Goal: Transaction & Acquisition: Download file/media

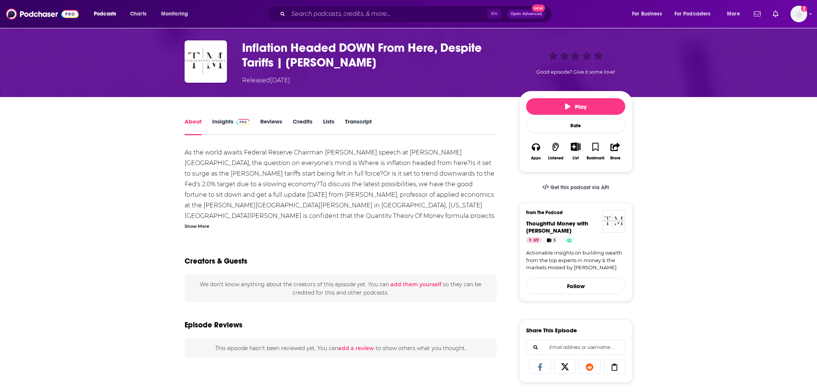
scroll to position [32, 0]
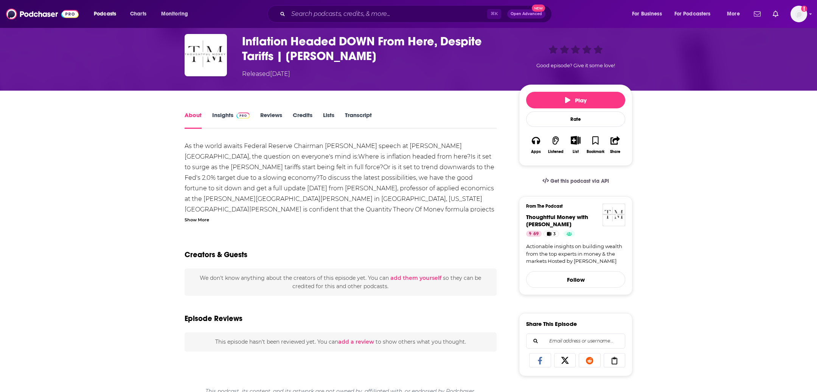
click at [356, 110] on div "About Insights Reviews Credits Lists Transcript" at bounding box center [341, 119] width 312 height 19
click at [356, 113] on link "Transcript" at bounding box center [358, 120] width 27 height 17
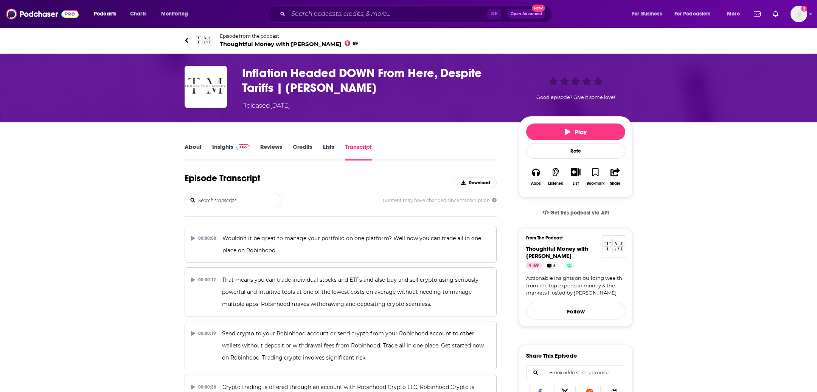
click at [307, 82] on h3 "Inflation Headed DOWN From Here, Despite Tariffs | Steve Hanke" at bounding box center [374, 80] width 265 height 29
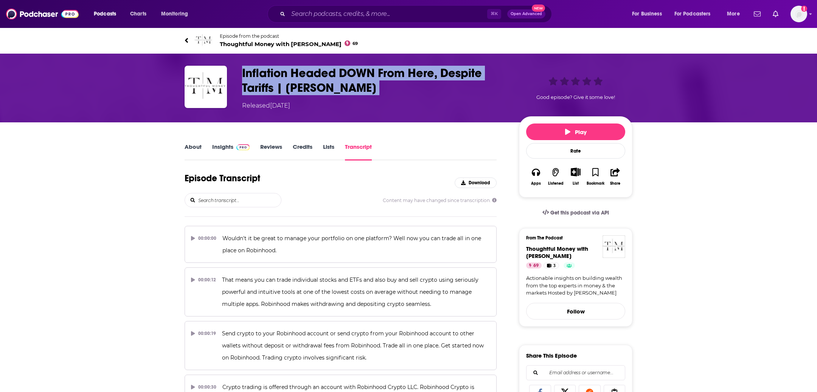
click at [307, 82] on h3 "Inflation Headed DOWN From Here, Despite Tariffs | Steve Hanke" at bounding box center [374, 80] width 265 height 29
copy h3 "Inflation Headed DOWN From Here, Despite Tariffs | Steve Hanke"
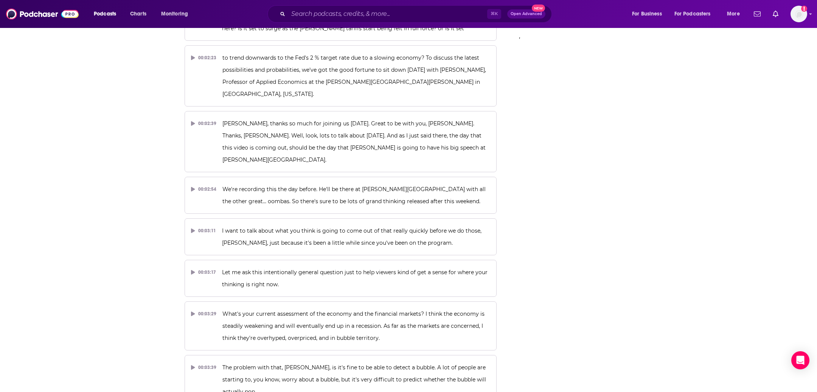
scroll to position [314, 0]
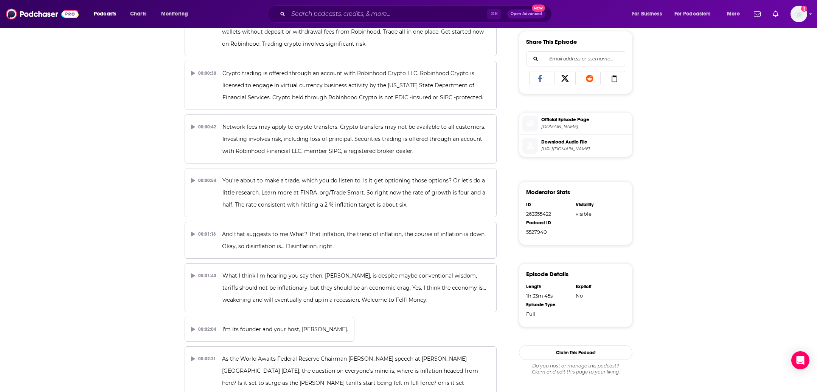
click at [561, 139] on span "Download Audio File" at bounding box center [585, 142] width 88 height 7
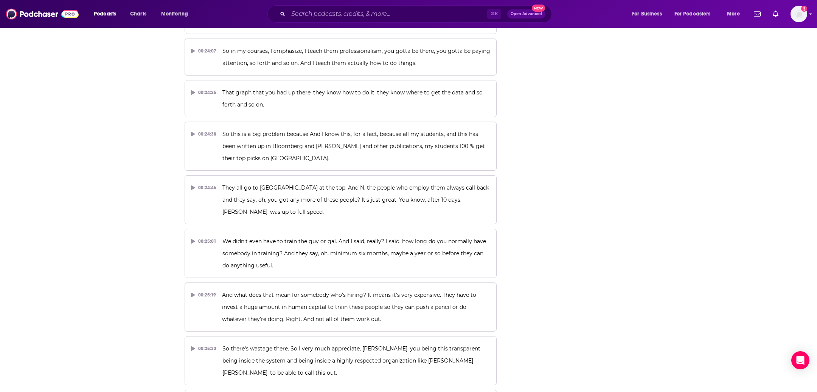
scroll to position [4748, 0]
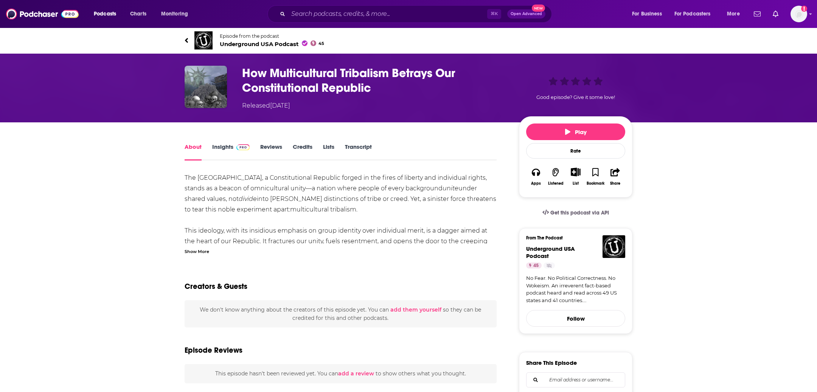
click at [360, 147] on link "Transcript" at bounding box center [358, 151] width 27 height 17
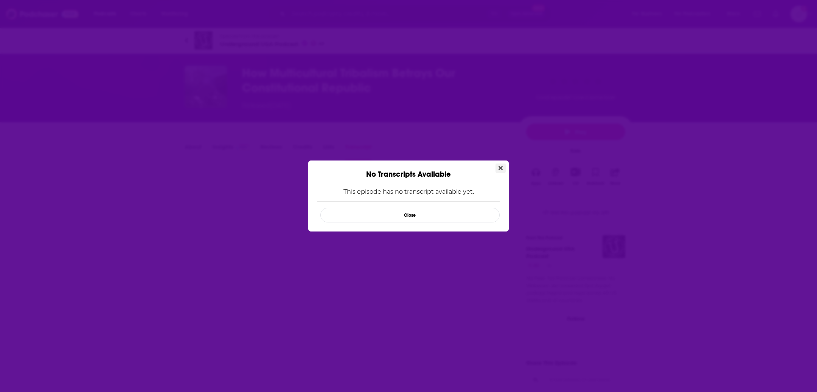
click at [499, 169] on icon "Close" at bounding box center [500, 168] width 4 height 4
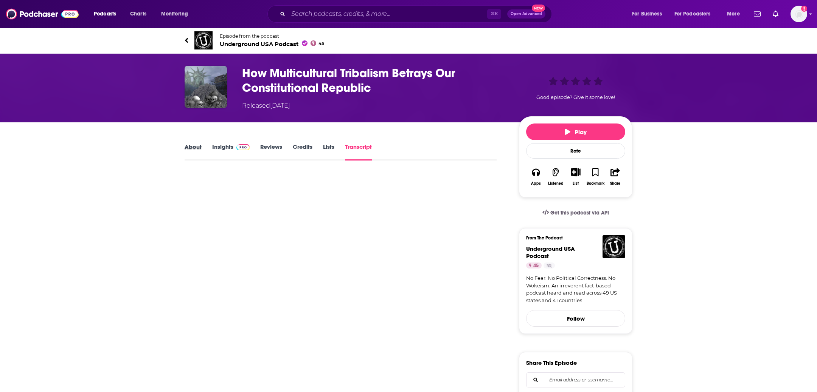
click at [203, 146] on div "About" at bounding box center [199, 151] width 28 height 17
click at [188, 146] on link "About" at bounding box center [193, 151] width 17 height 17
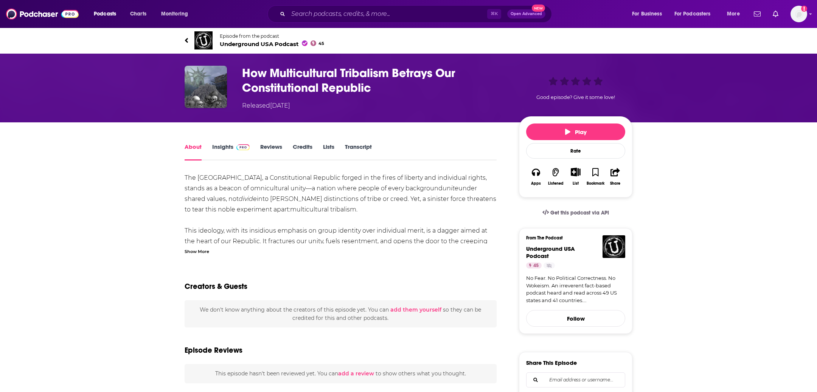
scroll to position [4, 0]
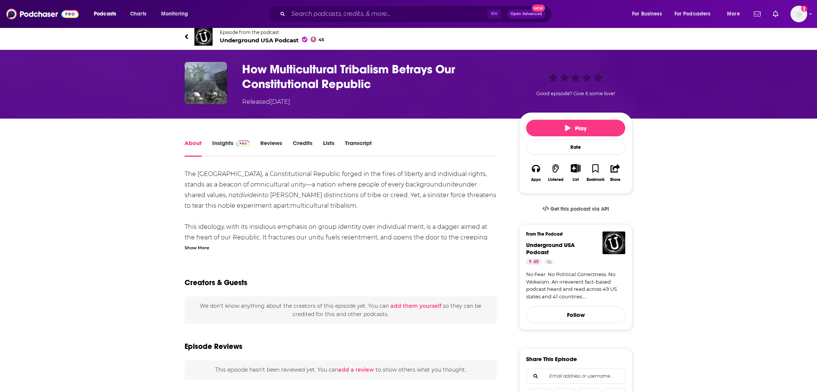
click at [213, 245] on div "Show More" at bounding box center [341, 247] width 312 height 7
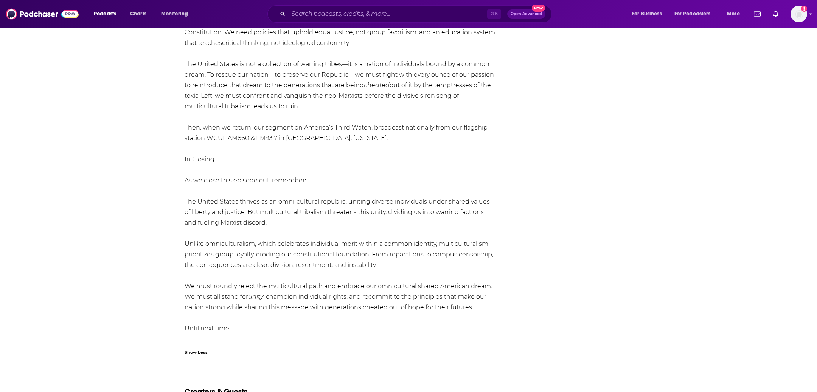
scroll to position [0, 0]
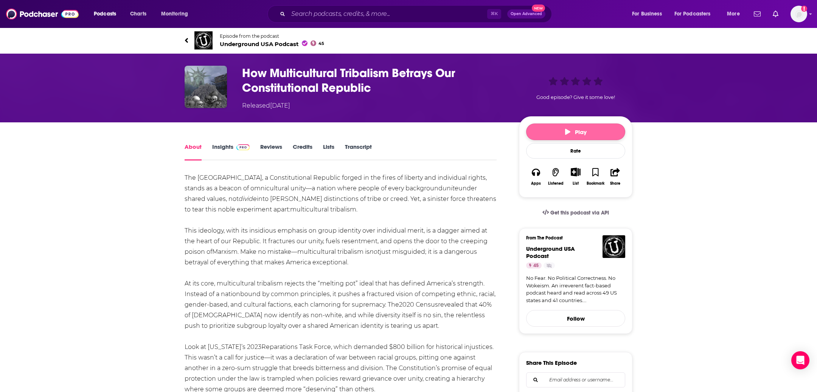
click at [607, 127] on button "Play" at bounding box center [575, 132] width 99 height 17
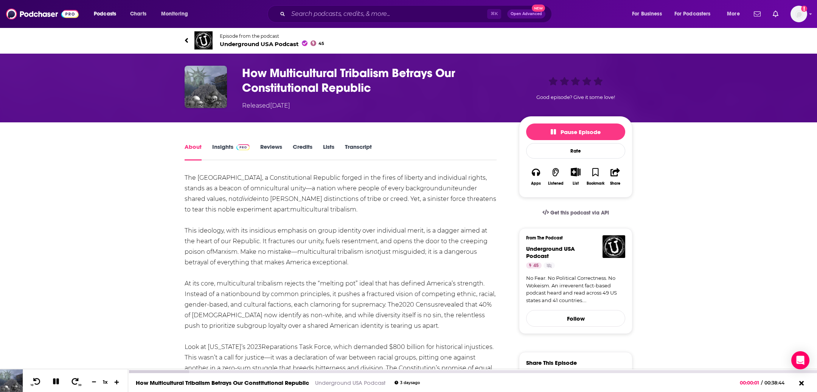
click at [113, 381] on button at bounding box center [116, 382] width 11 height 7
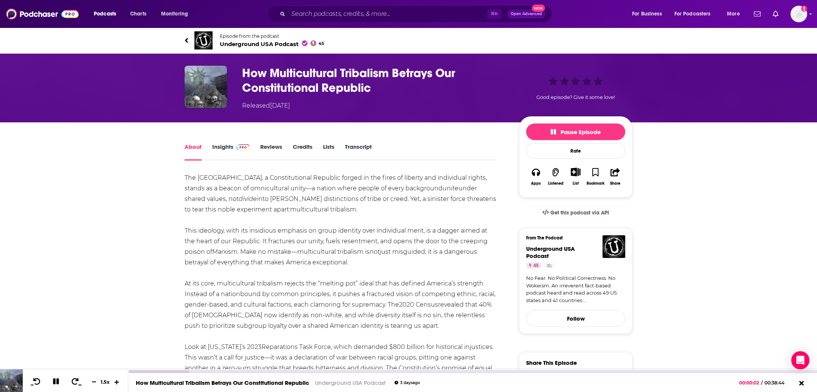
click at [113, 381] on button at bounding box center [116, 382] width 11 height 7
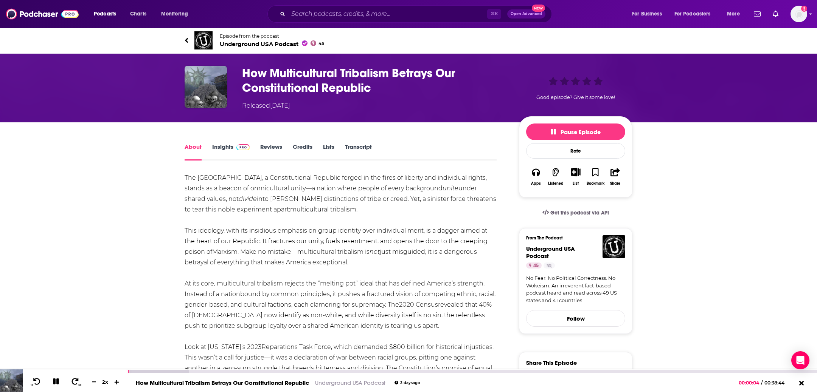
click at [113, 381] on button at bounding box center [116, 382] width 11 height 7
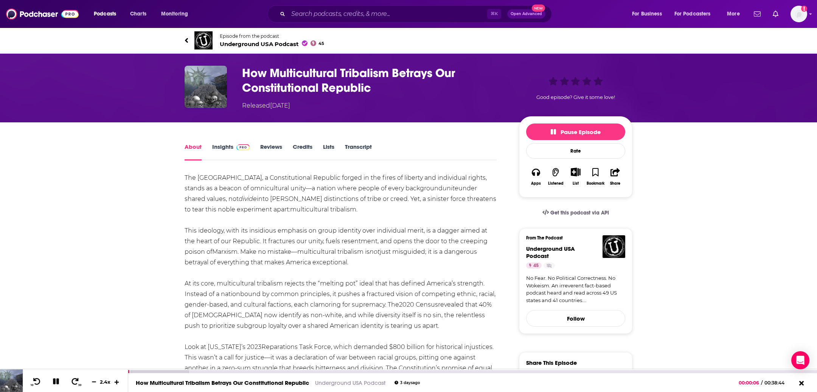
click at [113, 381] on button at bounding box center [116, 382] width 11 height 7
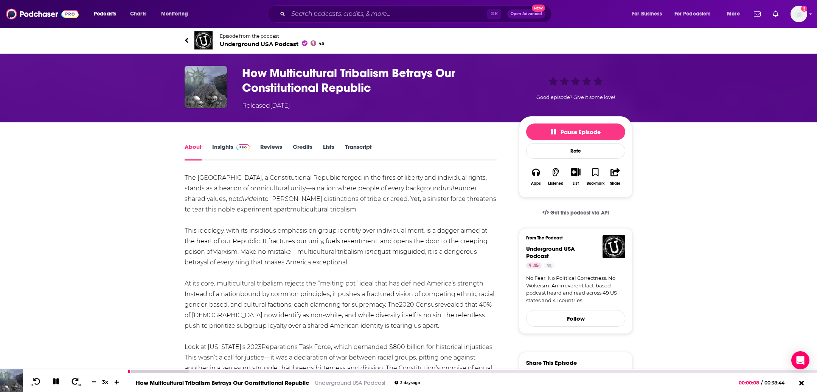
click at [113, 381] on button at bounding box center [116, 382] width 11 height 7
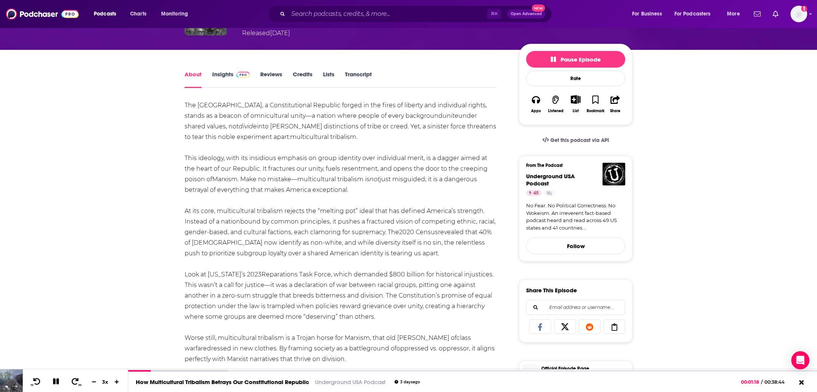
scroll to position [74, 0]
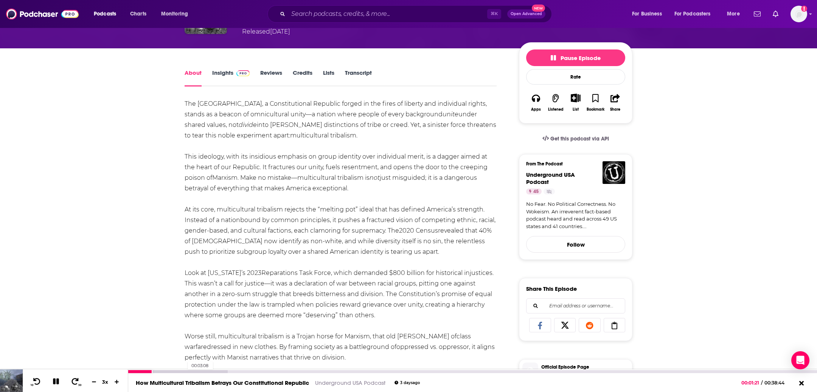
click at [183, 371] on div at bounding box center [177, 372] width 99 height 3
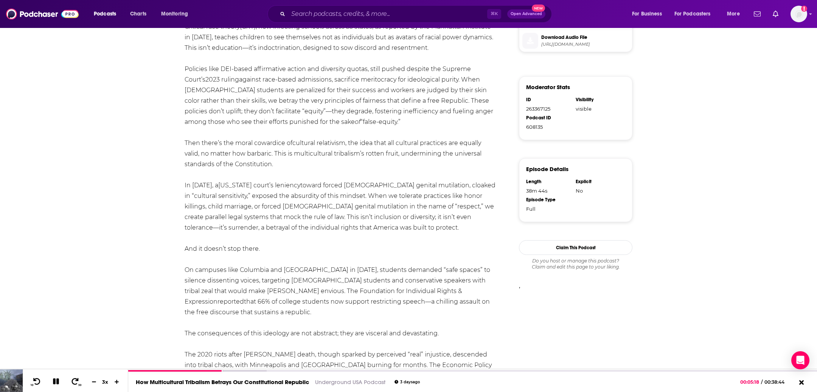
scroll to position [430, 0]
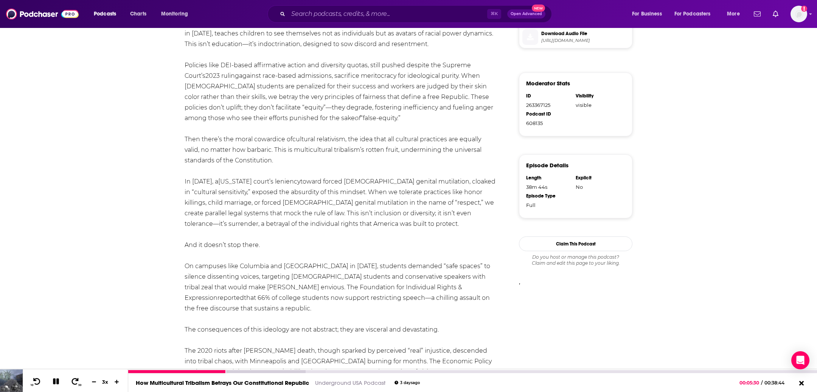
click at [57, 380] on icon at bounding box center [56, 382] width 6 height 6
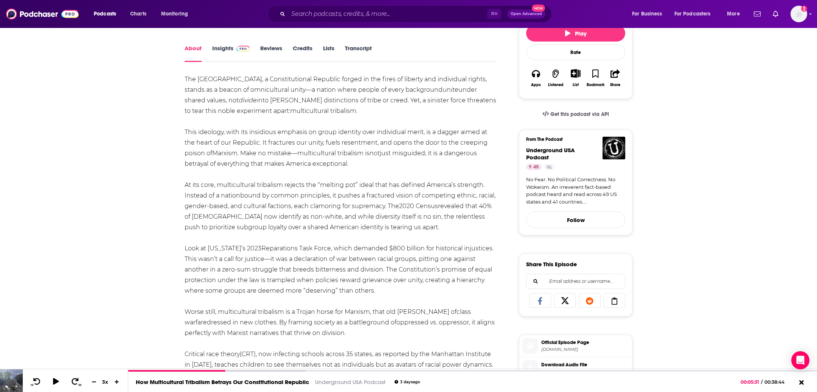
scroll to position [0, 0]
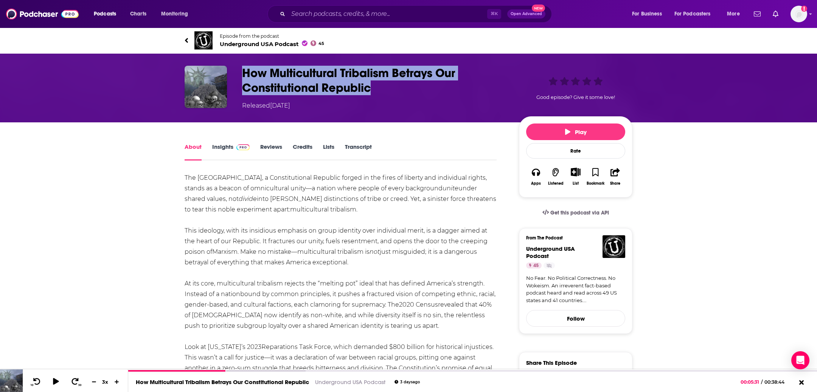
drag, startPoint x: 393, startPoint y: 87, endPoint x: 231, endPoint y: 70, distance: 163.5
click at [231, 70] on div "How Multicultural Tribalism Betrays Our Constitutional Republic Released Friday…" at bounding box center [409, 88] width 448 height 45
copy div "How Multicultural Tribalism Betrays Our Constitutional Republic"
click at [51, 377] on button at bounding box center [56, 382] width 14 height 11
click at [380, 40] on link "Episode from the podcast Underground USA Podcast 45" at bounding box center [297, 40] width 224 height 18
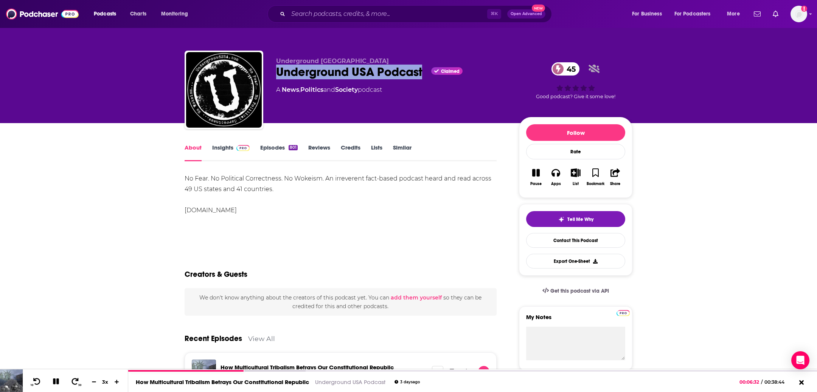
drag, startPoint x: 272, startPoint y: 73, endPoint x: 422, endPoint y: 71, distance: 150.5
click at [422, 71] on div "Underground USA Underground USA Podcast Claimed 45 A News , Politics and Societ…" at bounding box center [409, 92] width 448 height 82
copy h1 "Underground USA Podcast"
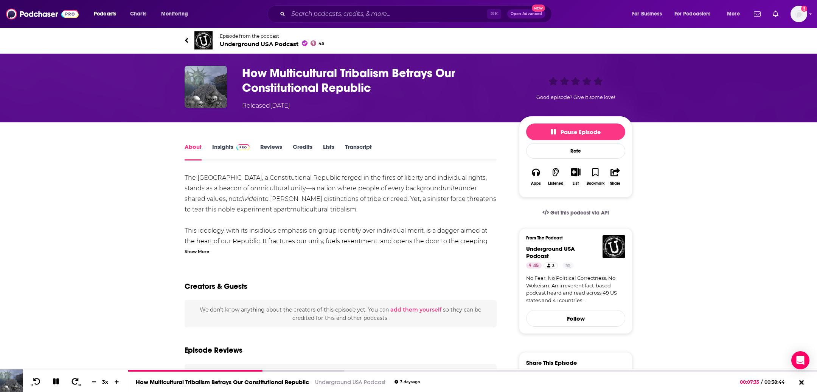
scroll to position [230, 0]
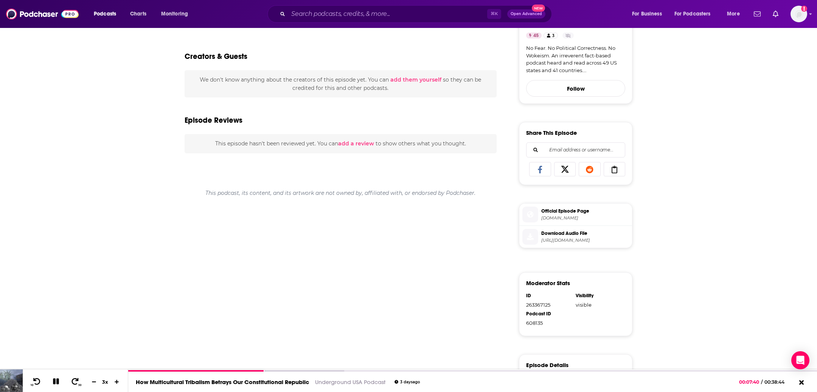
click at [552, 239] on span "https://api.substack.com/feed/podcast/171609347/a120db2b89bbbe15df6c508de405fba…" at bounding box center [585, 241] width 88 height 6
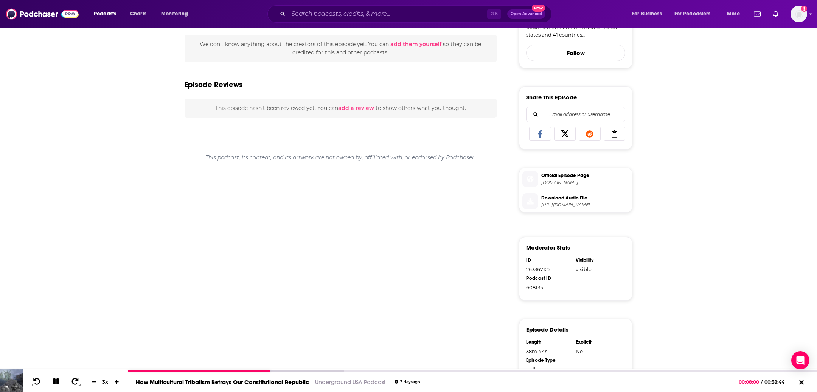
scroll to position [0, 0]
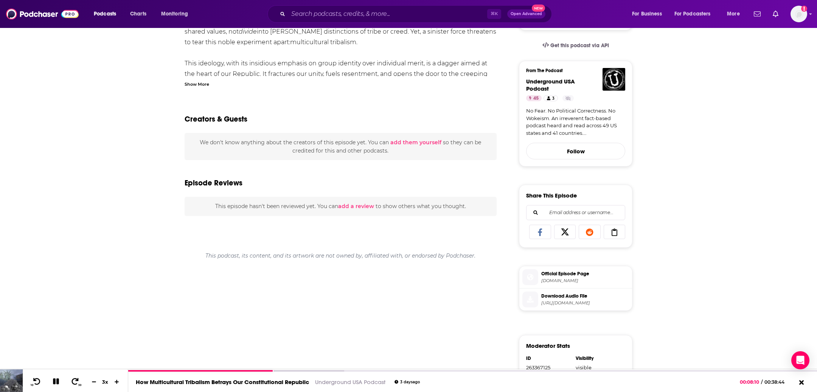
scroll to position [37, 0]
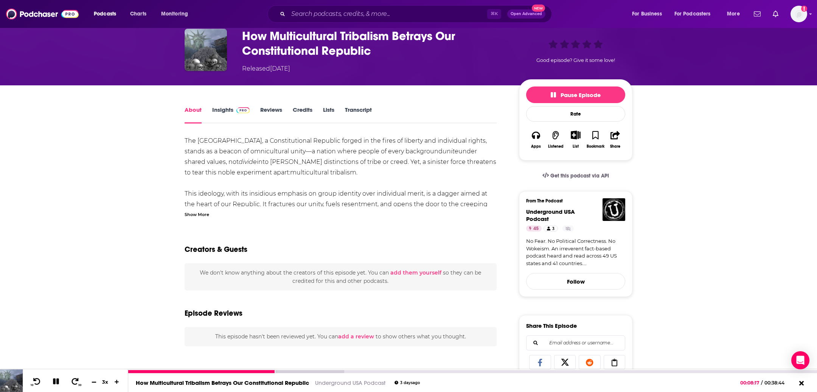
click at [96, 380] on icon at bounding box center [94, 382] width 6 height 5
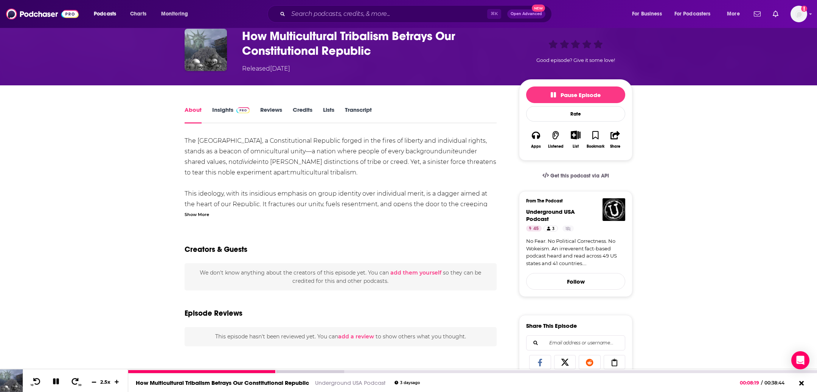
click at [96, 380] on icon at bounding box center [94, 382] width 6 height 5
click at [293, 371] on div at bounding box center [236, 372] width 216 height 3
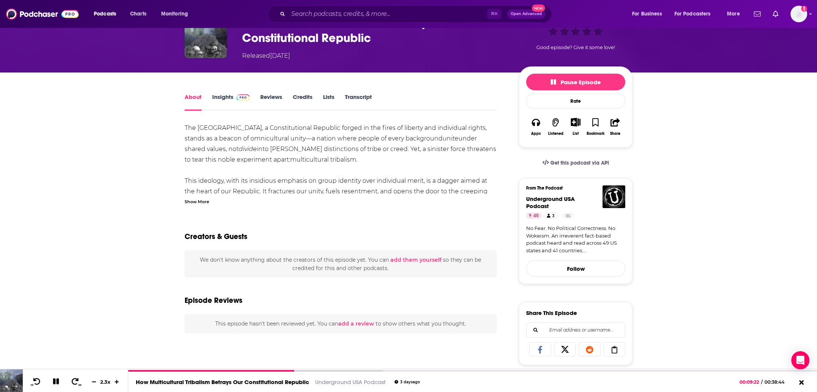
scroll to position [0, 0]
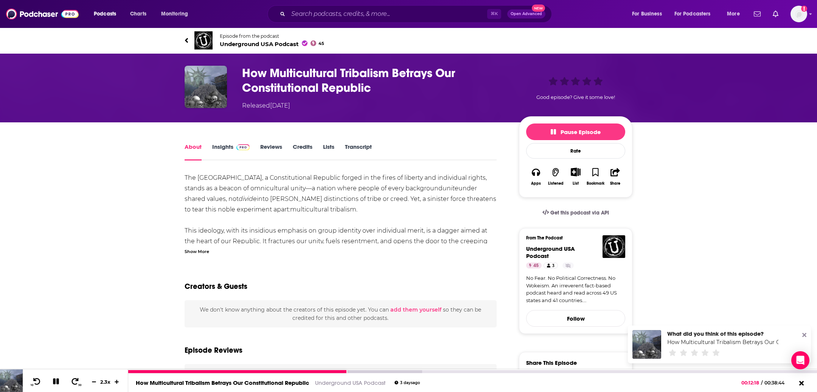
click at [54, 380] on icon at bounding box center [56, 382] width 6 height 6
click at [198, 251] on div "Show More" at bounding box center [197, 251] width 25 height 7
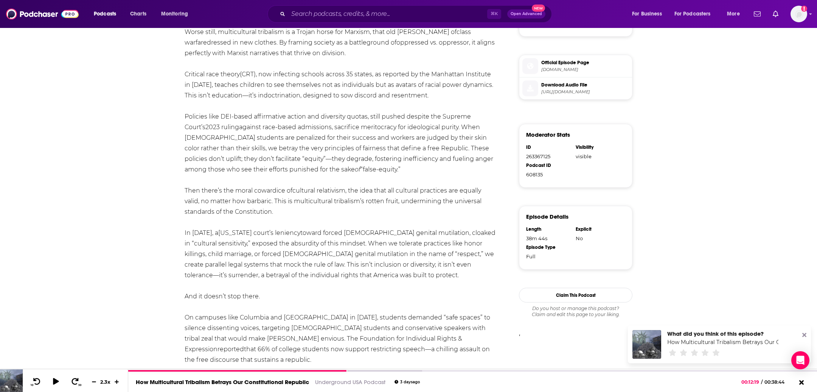
scroll to position [428, 0]
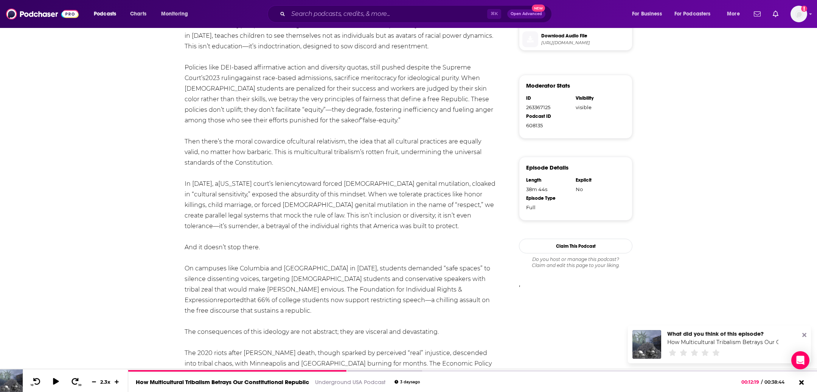
click at [355, 20] on div "⌘ K Open Advanced New" at bounding box center [409, 13] width 284 height 17
click at [355, 17] on input "Search podcasts, credits, & more..." at bounding box center [387, 14] width 199 height 12
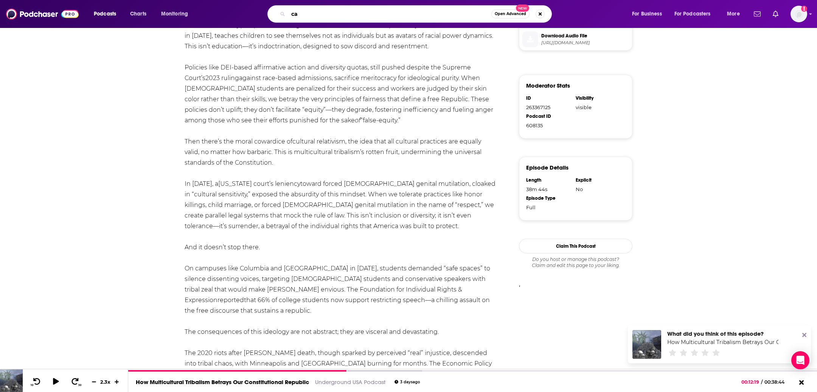
type input "c"
type input "[PERSON_NAME]"
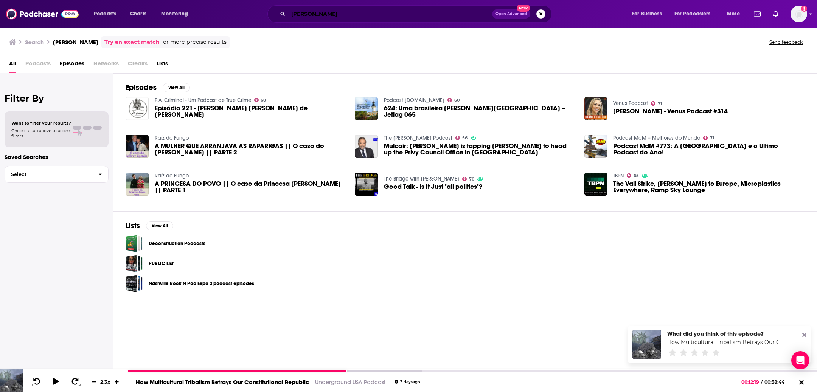
click at [295, 9] on input "[PERSON_NAME]" at bounding box center [390, 14] width 204 height 12
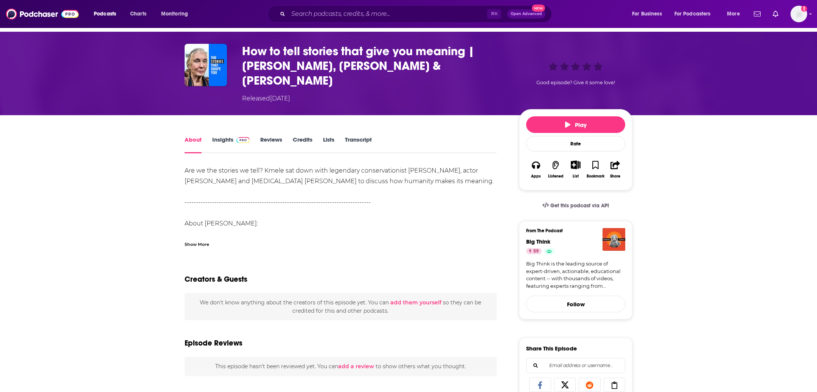
scroll to position [25, 0]
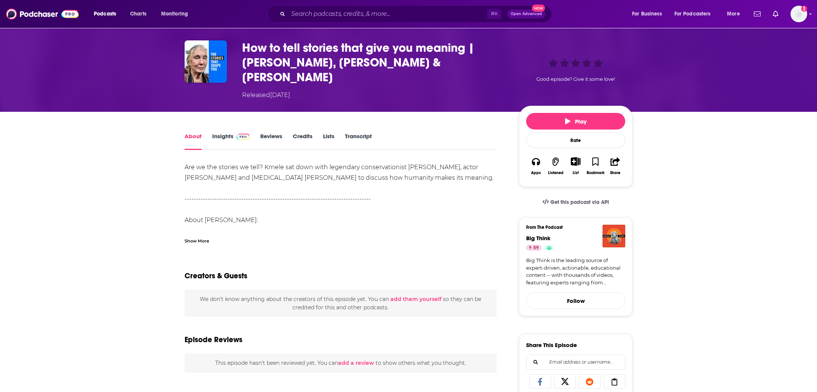
click at [193, 237] on div "Show More" at bounding box center [197, 240] width 25 height 7
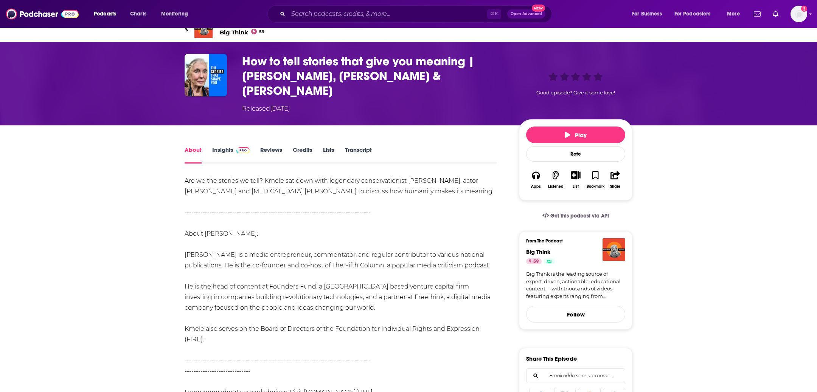
scroll to position [0, 0]
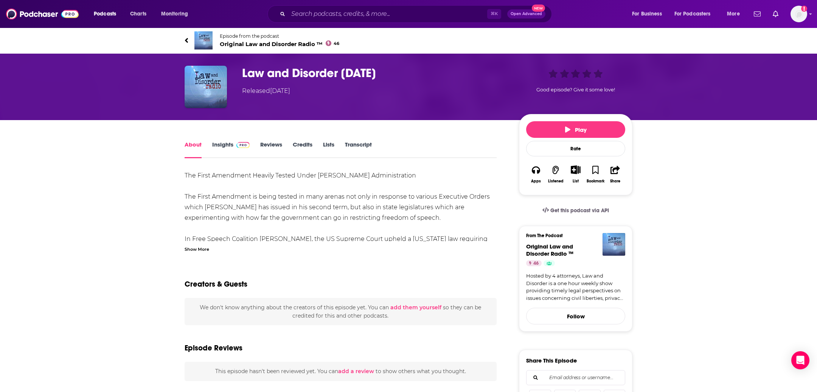
click at [190, 246] on div "Show More" at bounding box center [197, 248] width 25 height 7
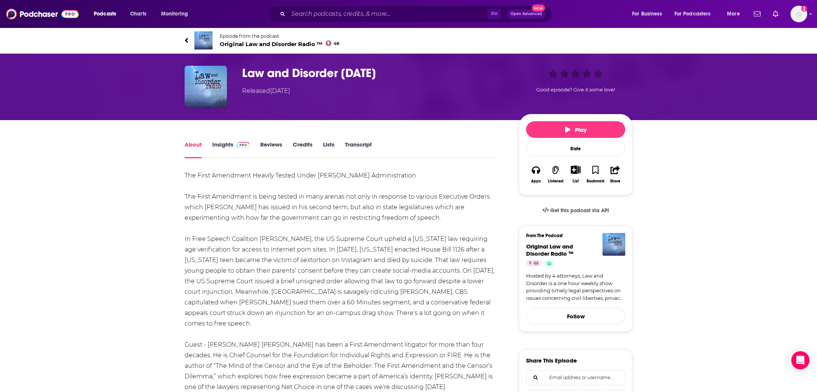
click at [358, 143] on link "Transcript" at bounding box center [358, 149] width 27 height 17
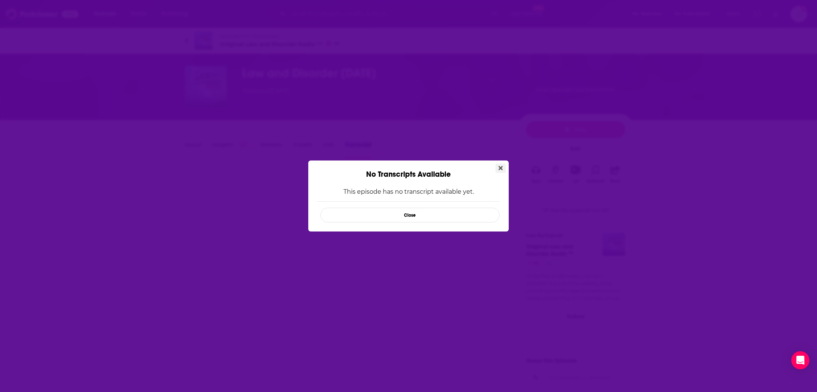
click at [502, 169] on icon "Close" at bounding box center [500, 168] width 4 height 6
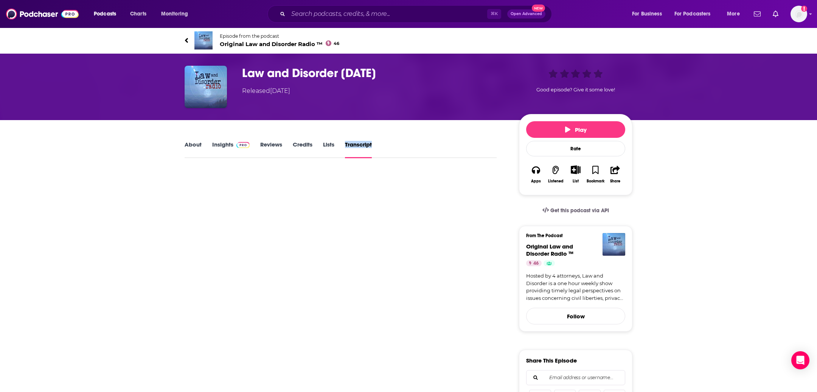
click at [190, 145] on link "About" at bounding box center [193, 149] width 17 height 17
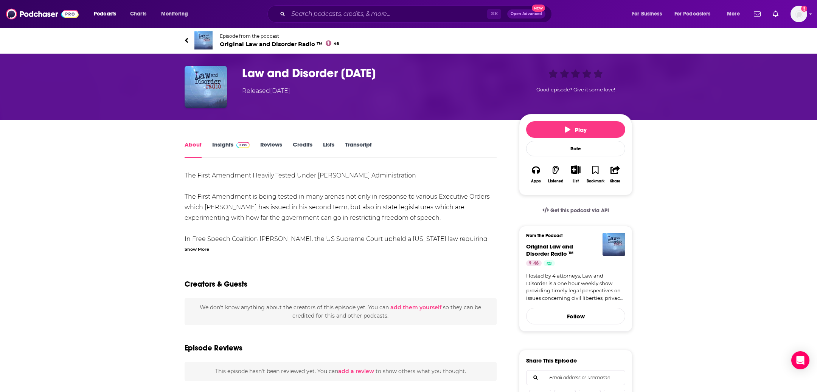
click at [201, 251] on div "Show More" at bounding box center [197, 248] width 25 height 7
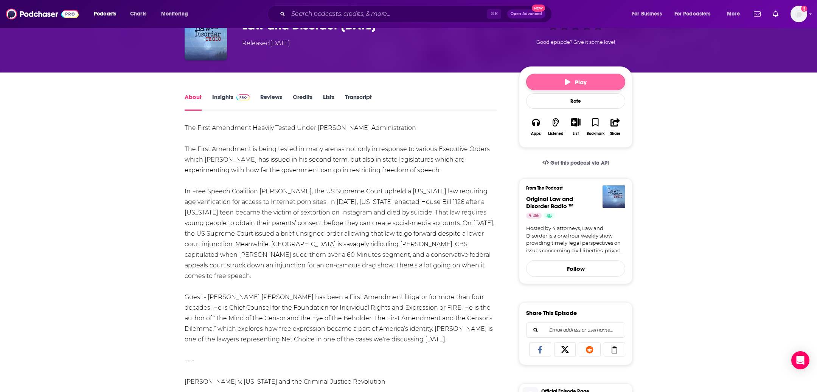
click at [558, 75] on button "Play" at bounding box center [575, 82] width 99 height 17
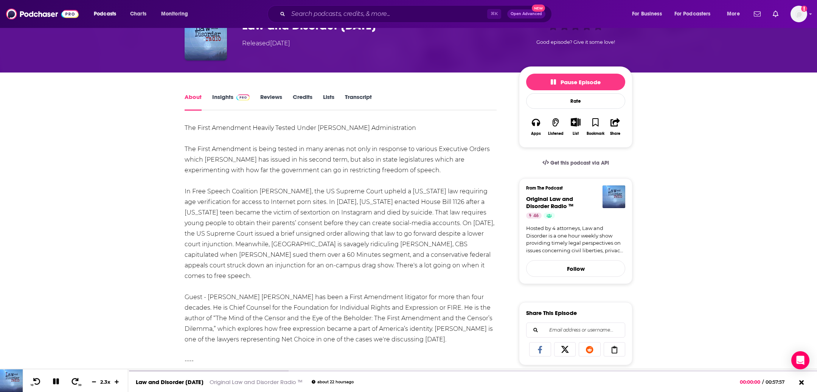
scroll to position [0, 0]
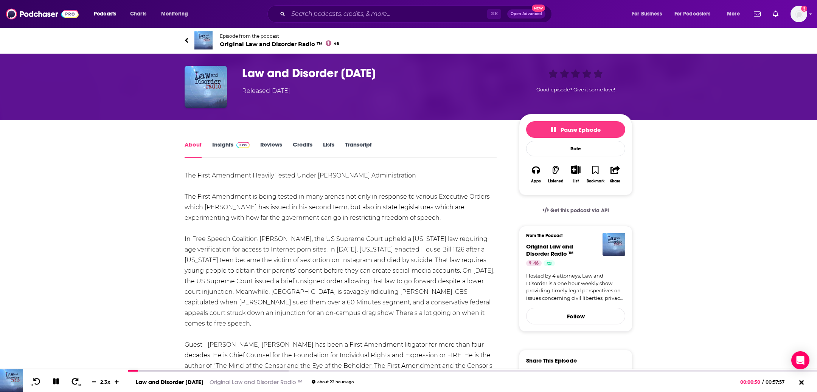
drag, startPoint x: 451, startPoint y: 67, endPoint x: 241, endPoint y: 69, distance: 209.8
click at [241, 69] on div "Law and Disorder August 25, 2025 Released Sunday, 24th August 2025 Good episode…" at bounding box center [409, 87] width 448 height 42
copy h1 "Law and Disorder August 25, 2025"
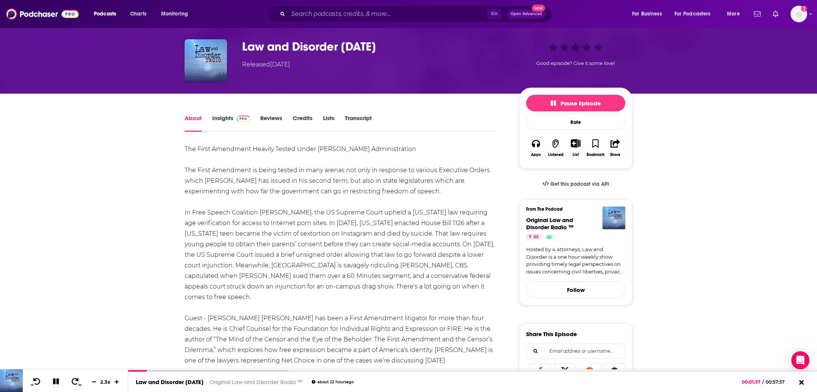
click at [338, 43] on h1 "Law and Disorder August 25, 2025" at bounding box center [374, 46] width 265 height 15
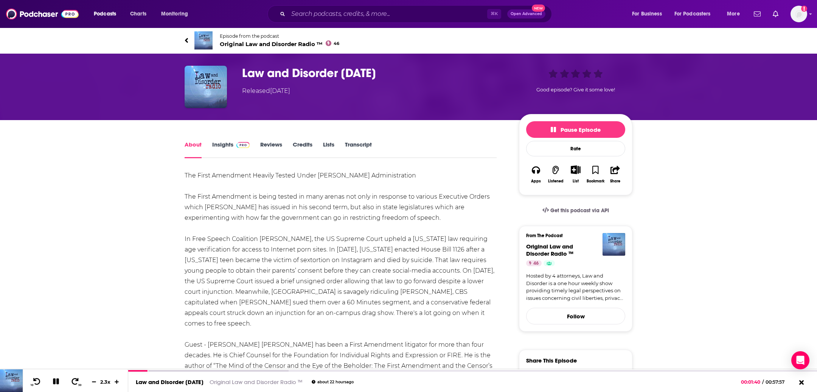
click at [282, 42] on span "Original Law and Disorder Radio ™ 46" at bounding box center [279, 43] width 119 height 7
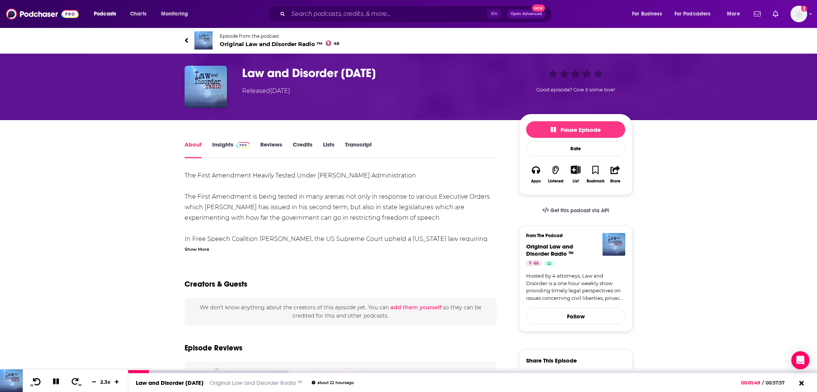
click at [38, 382] on icon at bounding box center [36, 382] width 9 height 8
click at [37, 381] on icon at bounding box center [36, 382] width 9 height 8
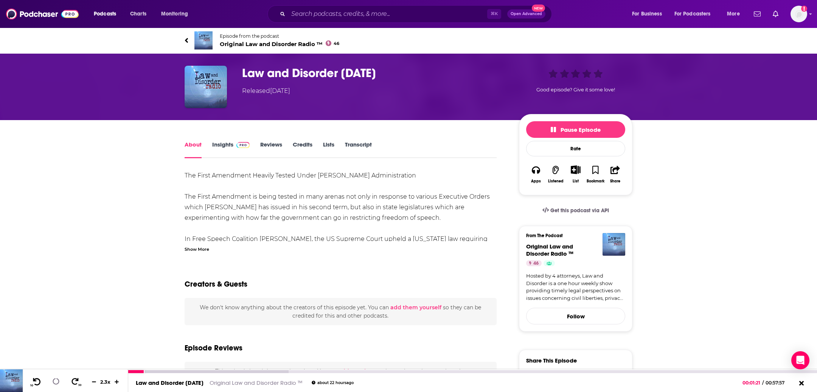
click at [37, 381] on icon at bounding box center [36, 382] width 9 height 8
click at [94, 383] on icon at bounding box center [94, 382] width 6 height 5
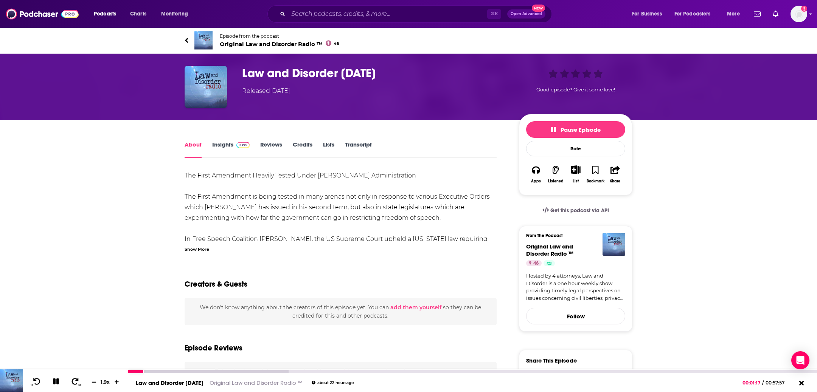
click at [94, 383] on icon at bounding box center [94, 382] width 6 height 5
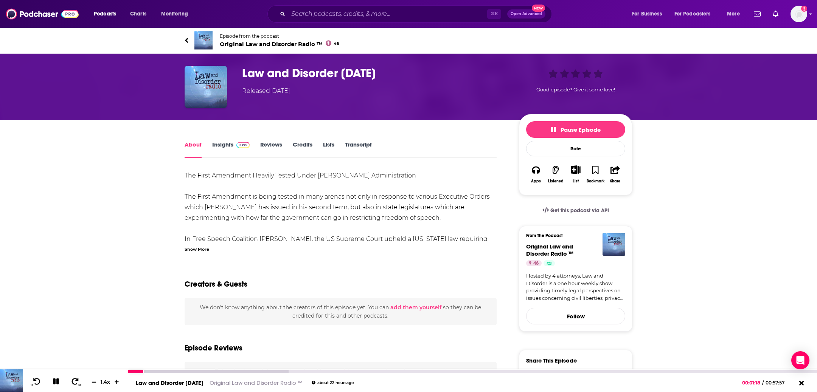
click at [94, 383] on icon at bounding box center [94, 382] width 6 height 5
click at [31, 381] on button "10" at bounding box center [36, 382] width 16 height 11
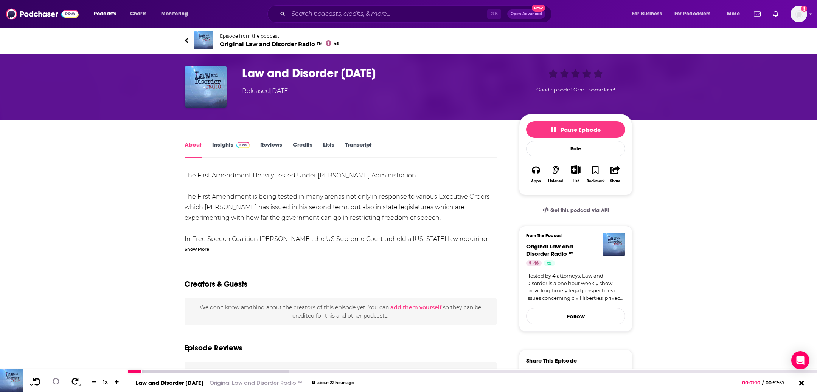
click at [31, 381] on button "10" at bounding box center [36, 382] width 16 height 11
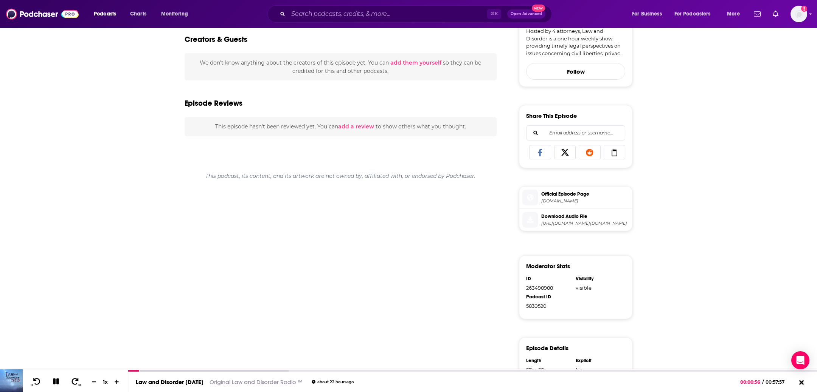
click at [579, 210] on li "Download Audio File https://media.blubrry.com/3752083/content.blubrry.com/37520…" at bounding box center [575, 220] width 113 height 22
click at [579, 216] on span "Download Audio File" at bounding box center [585, 216] width 88 height 7
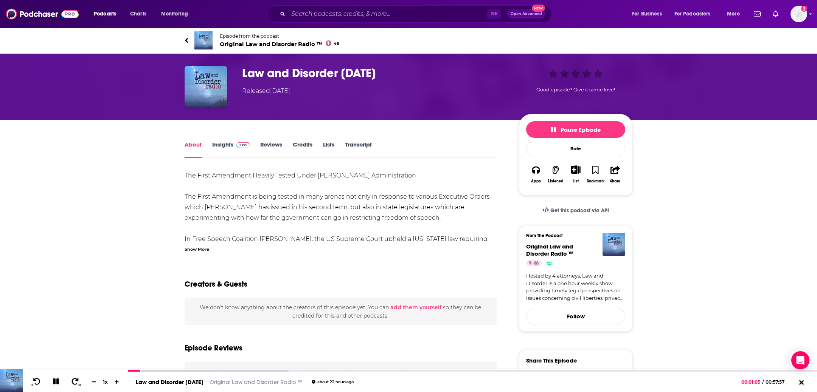
click at [276, 46] on span "Original Law and Disorder Radio ™ 46" at bounding box center [279, 43] width 119 height 7
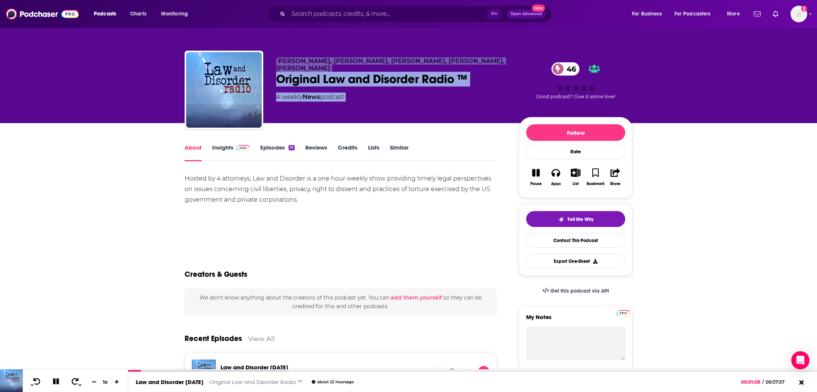
drag, startPoint x: 519, startPoint y: 60, endPoint x: 279, endPoint y: 62, distance: 240.1
click at [279, 62] on div "Heidi Boghosian, Michael Smith, Jim Lafferty, Maria Hall, Stephen Rohde Origina…" at bounding box center [454, 91] width 356 height 68
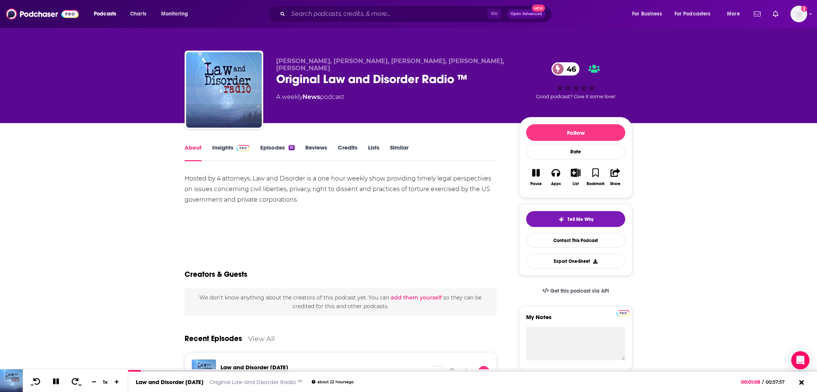
click at [310, 28] on div "Heidi Boghosian, Michael Smith, Jim Lafferty, Maria Hall, Stephen Rohde Origina…" at bounding box center [408, 61] width 484 height 123
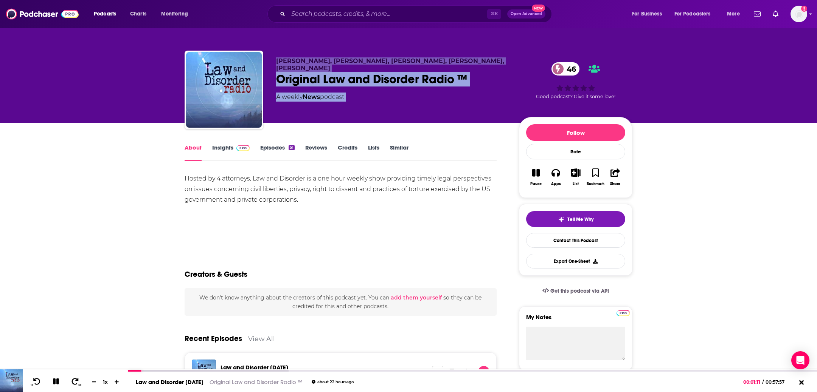
drag, startPoint x: 265, startPoint y: 60, endPoint x: 514, endPoint y: 63, distance: 248.8
click at [514, 63] on div "Heidi Boghosian, Michael Smith, Jim Lafferty, Maria Hall, Stephen Rohde Origina…" at bounding box center [409, 92] width 448 height 82
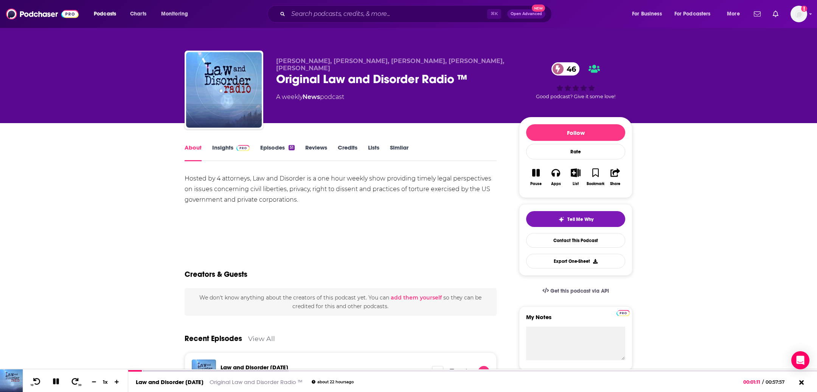
click at [508, 57] on div "Heidi Boghosian, Michael Smith, Jim Lafferty, Maria Hall, Stephen Rohde Origina…" at bounding box center [454, 91] width 356 height 68
click at [507, 60] on div "Heidi Boghosian, Michael Smith, Jim Lafferty, Maria Hall, Stephen Rohde Origina…" at bounding box center [454, 91] width 356 height 68
copy p "Heidi Boghosian, Michael Smith, Jim Lafferty, Maria Hall, Stephen Rohde"
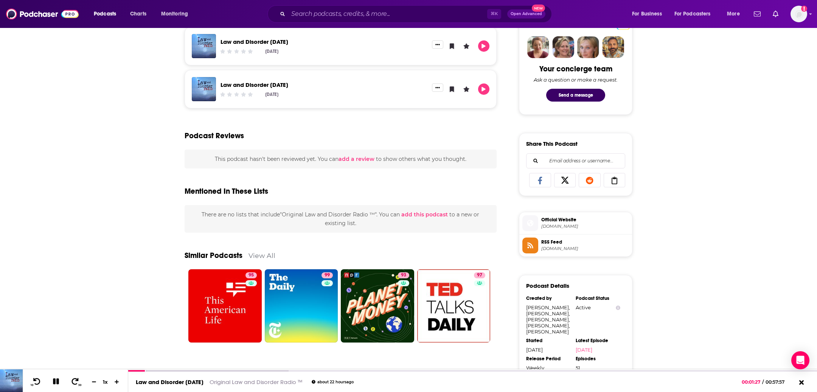
scroll to position [355, 0]
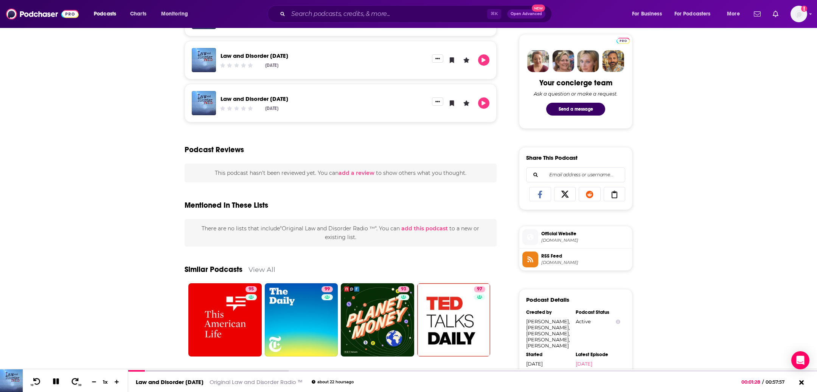
click at [555, 234] on span "Official Website" at bounding box center [585, 234] width 88 height 7
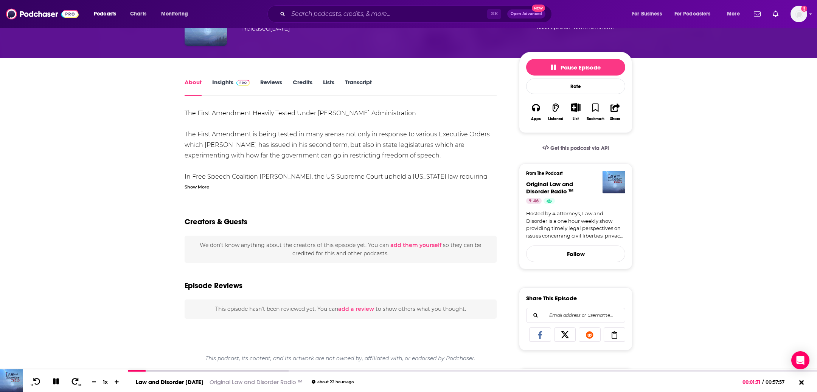
scroll to position [133, 0]
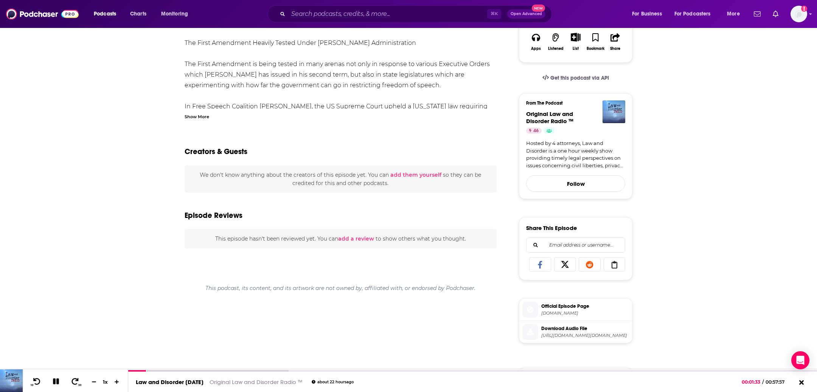
click at [551, 334] on span "https://media.blubrry.com/3752083/content.blubrry.com/3752083/lawanddisorder202…" at bounding box center [585, 336] width 88 height 6
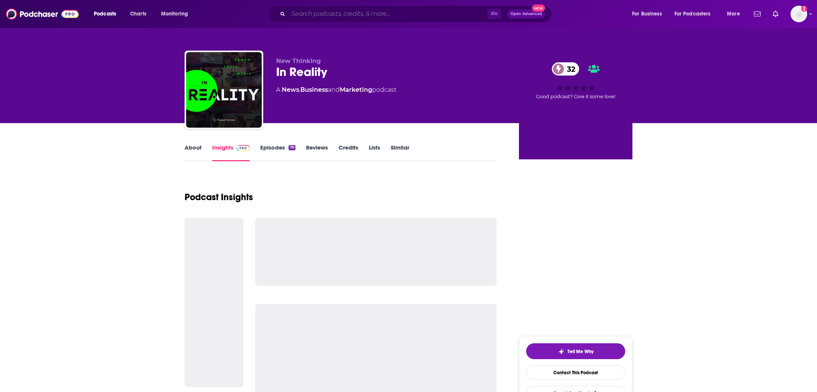
click at [350, 11] on input "Search podcasts, credits, & more..." at bounding box center [387, 14] width 199 height 12
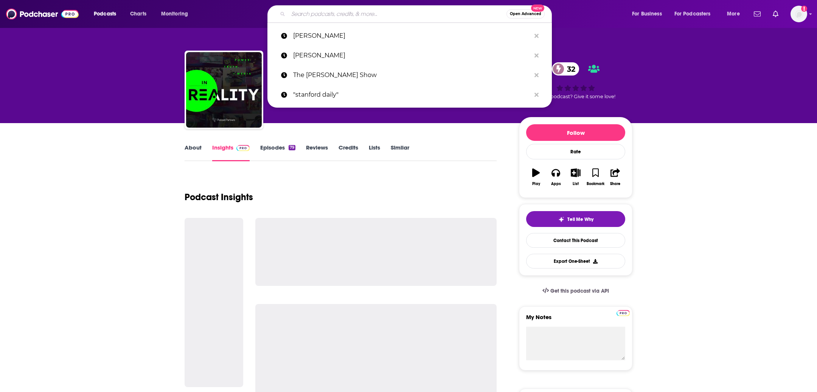
paste input "[PERSON_NAME] on Why We Always Think We’re Right"
type input "[PERSON_NAME] on Why We Always Think We’re Right"
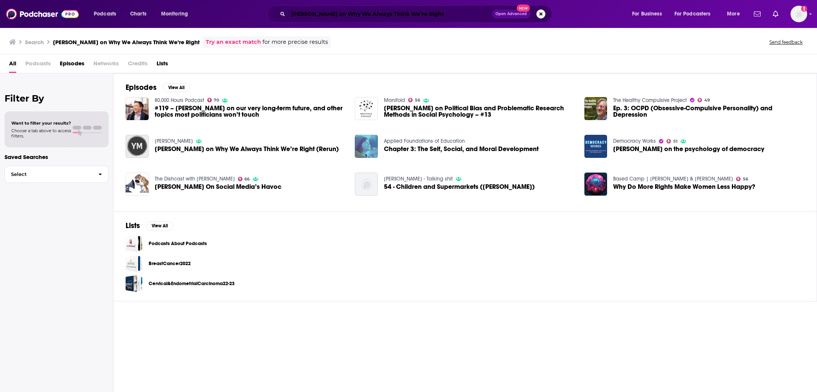
click at [318, 14] on input "[PERSON_NAME] on Why We Always Think We’re Right" at bounding box center [390, 14] width 204 height 12
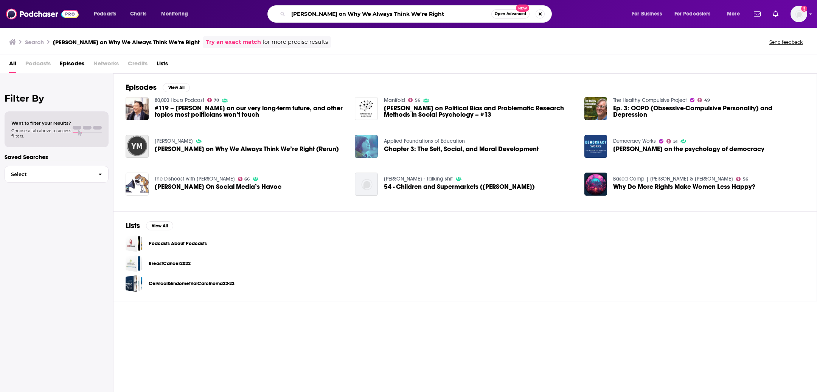
click at [318, 14] on input "[PERSON_NAME] on Why We Always Think We’re Right" at bounding box center [389, 14] width 203 height 12
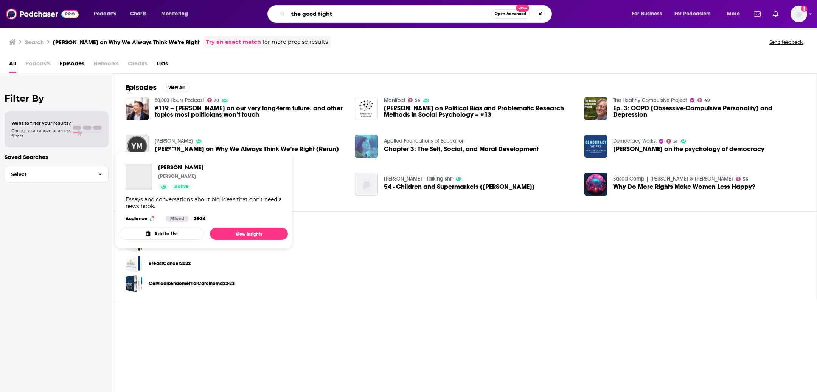
type input "the good fight"
click at [170, 144] on div "[PERSON_NAME] [PERSON_NAME] on Why We Always Think We’re Right (Rerun)" at bounding box center [247, 146] width 184 height 23
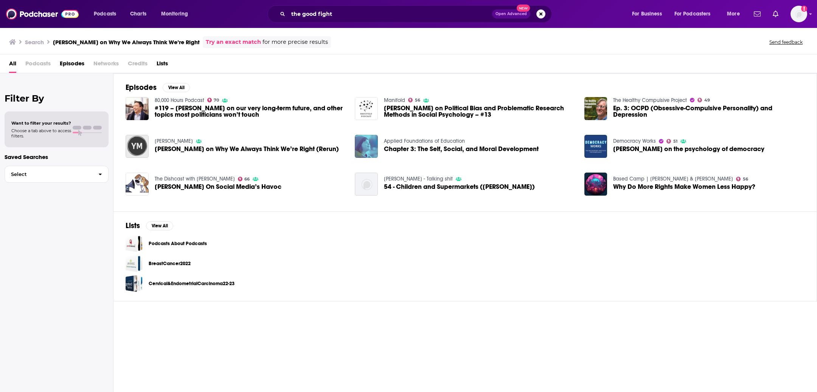
click at [171, 146] on span "[PERSON_NAME] on Why We Always Think We’re Right (Rerun)" at bounding box center [247, 149] width 184 height 6
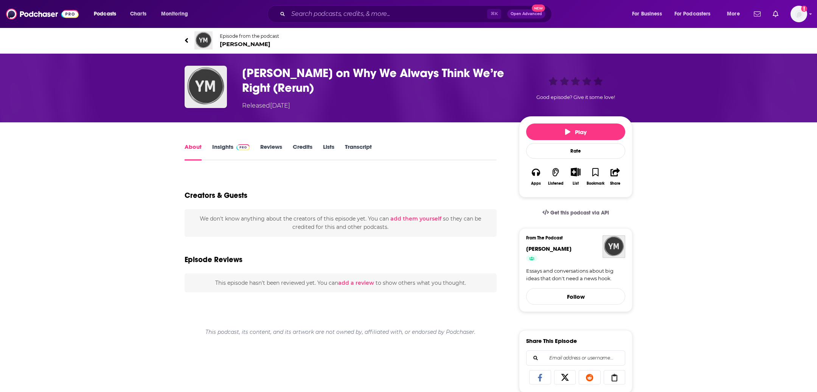
click at [361, 150] on link "Transcript" at bounding box center [358, 151] width 27 height 17
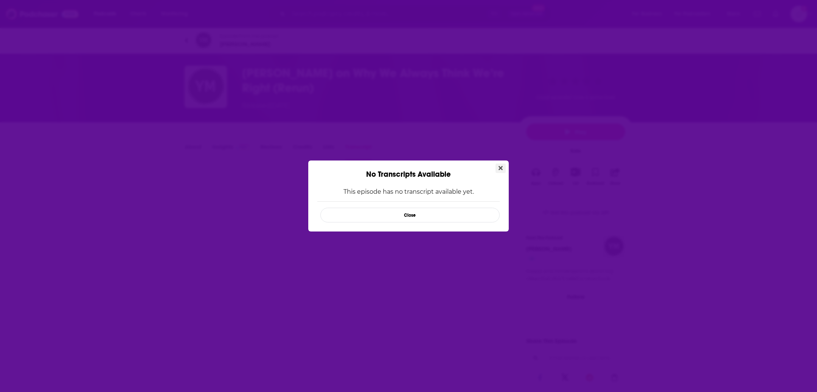
click at [501, 165] on icon "Close" at bounding box center [500, 168] width 4 height 6
